Goal: Communication & Community: Answer question/provide support

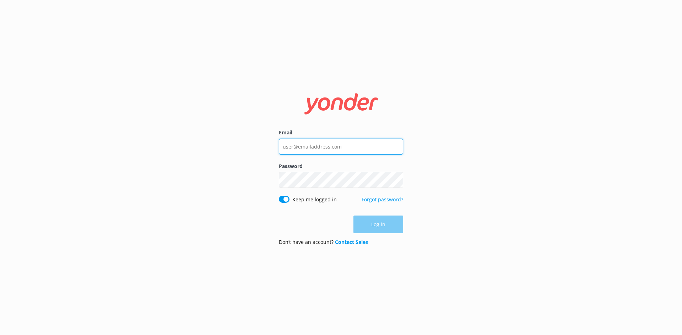
type input "[EMAIL_ADDRESS][DOMAIN_NAME]"
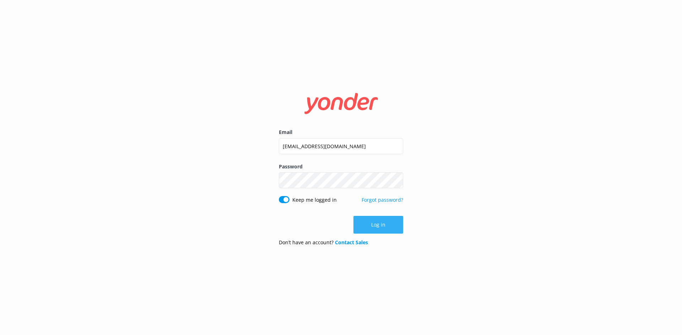
click at [364, 219] on button "Log in" at bounding box center [378, 225] width 50 height 18
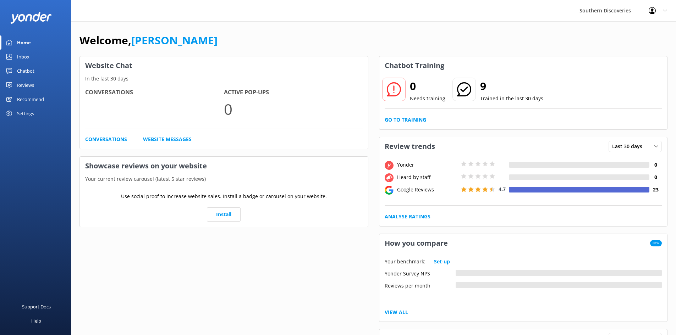
click at [24, 58] on div "Inbox" at bounding box center [23, 57] width 12 height 14
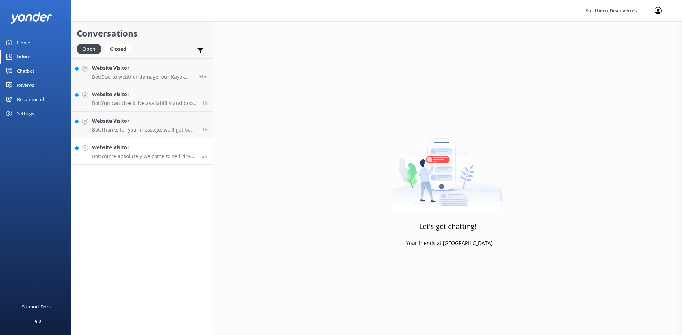
click at [152, 149] on h4 "Website Visitor" at bounding box center [144, 148] width 105 height 8
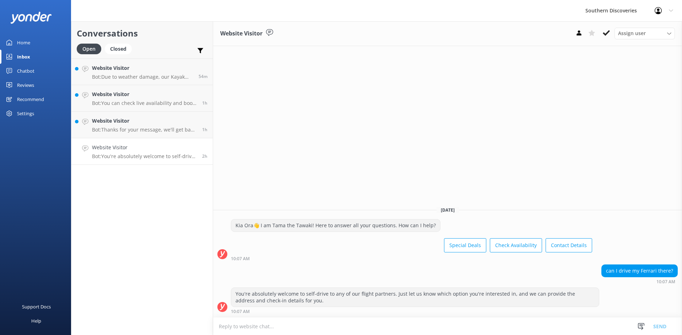
click at [121, 150] on h4 "Website Visitor" at bounding box center [144, 148] width 105 height 8
click at [609, 32] on icon at bounding box center [605, 32] width 7 height 7
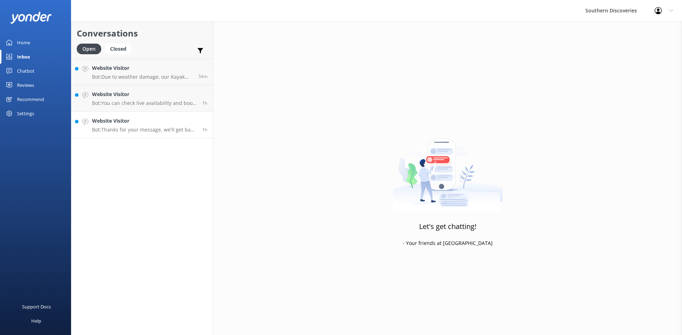
click at [137, 130] on p "Bot: Thanks for your message, we'll get back to you as soon as we can. You're a…" at bounding box center [144, 130] width 105 height 6
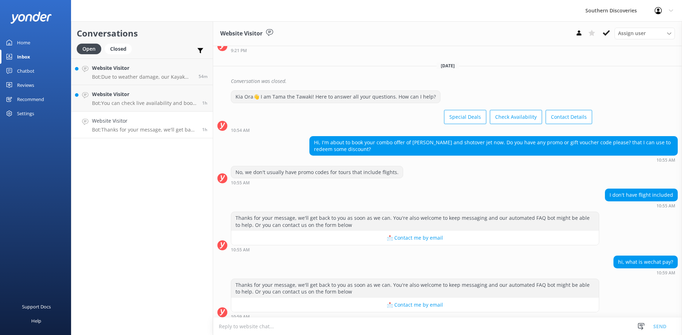
scroll to position [112, 0]
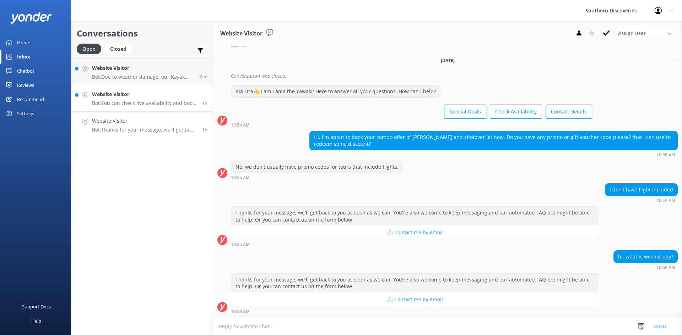
click at [119, 97] on h4 "Website Visitor" at bounding box center [144, 95] width 105 height 8
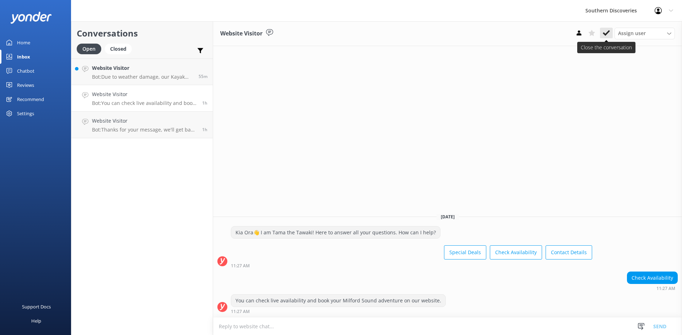
click at [606, 36] on icon at bounding box center [605, 32] width 7 height 7
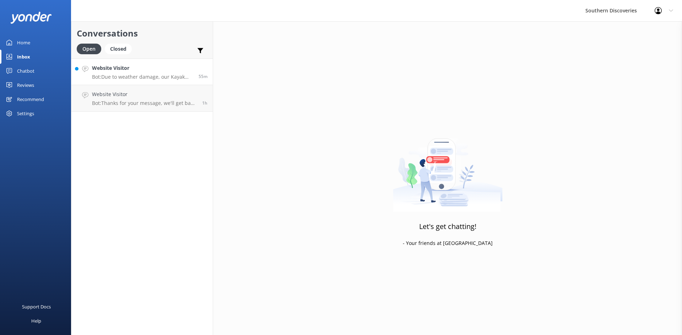
click at [96, 77] on p "Bot: Due to weather damage, our Kayak Shed is temporarily closed, and we don’t …" at bounding box center [142, 77] width 101 height 6
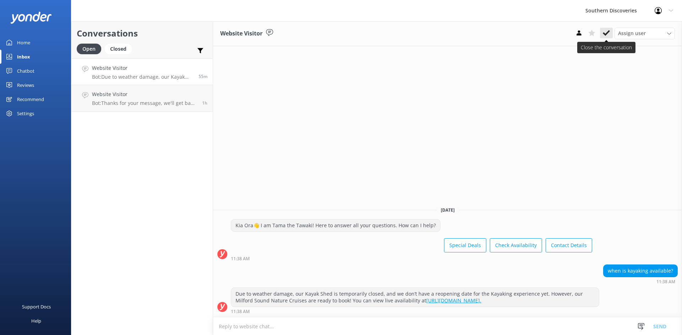
click at [607, 28] on button at bounding box center [606, 33] width 13 height 11
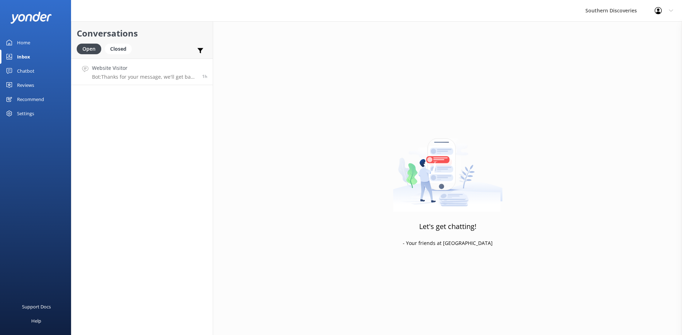
click at [129, 71] on h4 "Website Visitor" at bounding box center [144, 68] width 105 height 8
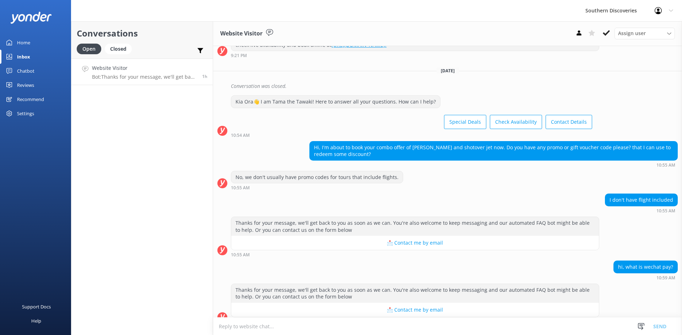
scroll to position [112, 0]
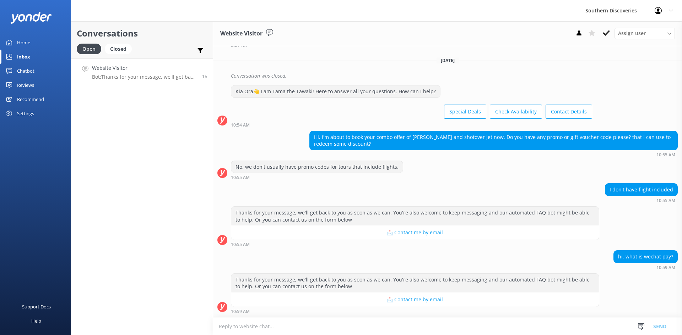
click at [420, 301] on button "📩 Contact me by email" at bounding box center [414, 300] width 367 height 14
